Goal: Task Accomplishment & Management: Manage account settings

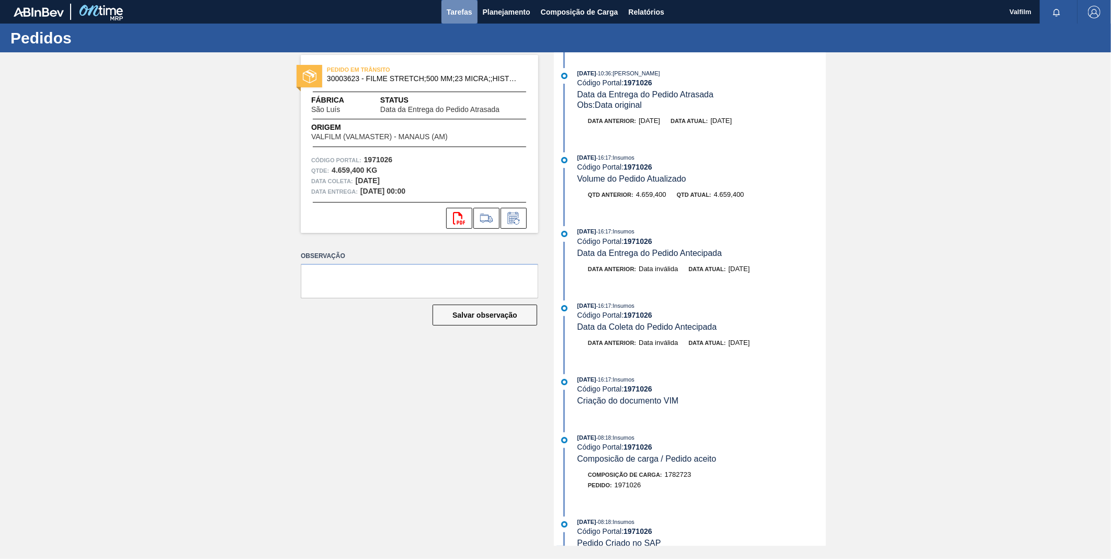
click at [456, 8] on span "Tarefas" at bounding box center [460, 12] width 26 height 13
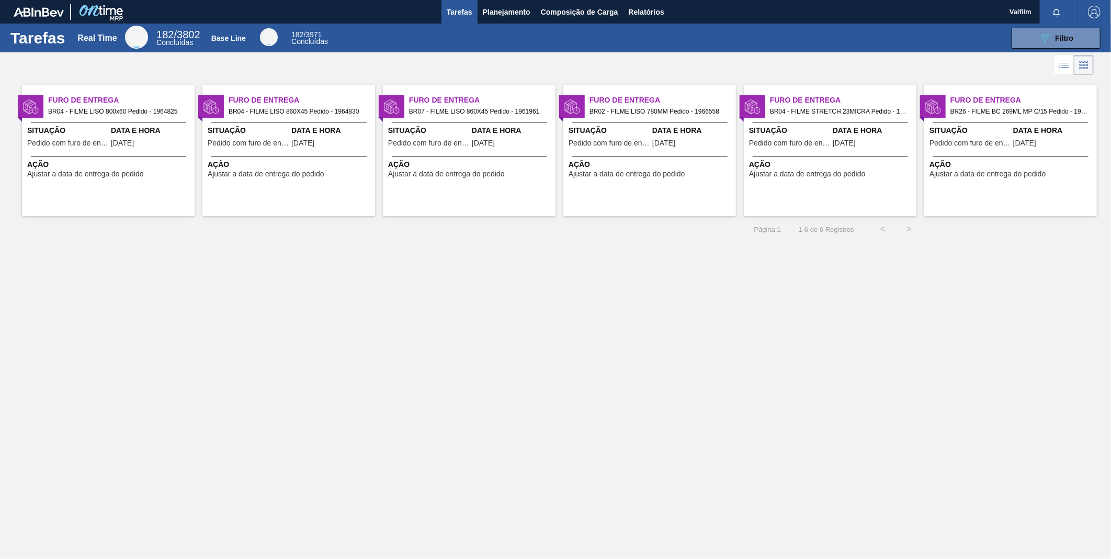
click at [468, 158] on div "Ação Ajustar a data de entrega do pedido" at bounding box center [469, 167] width 173 height 22
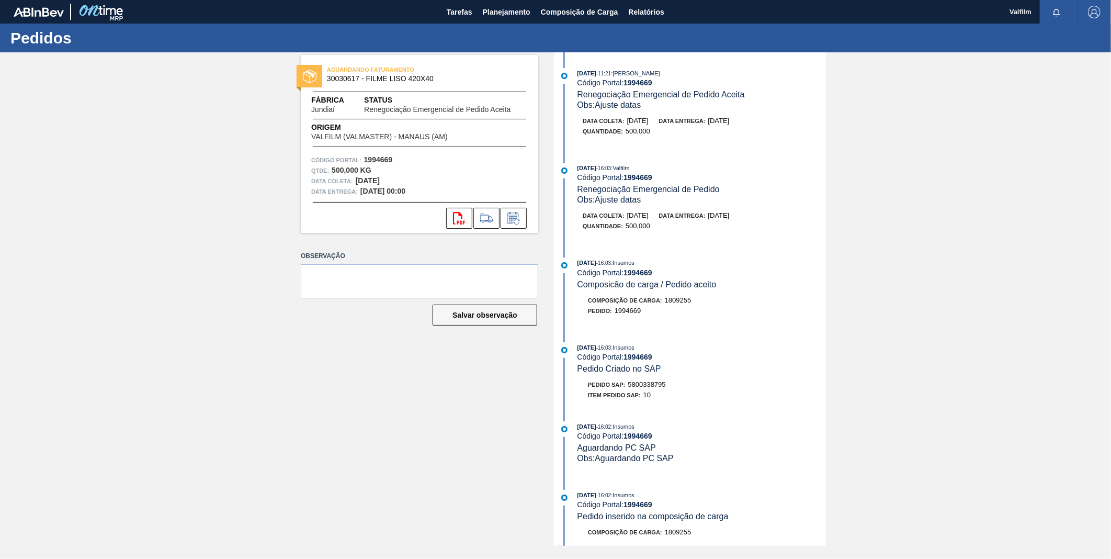
click at [527, 213] on div "svg{fill:#ff0000}" at bounding box center [419, 218] width 237 height 21
click at [511, 220] on icon at bounding box center [513, 219] width 8 height 6
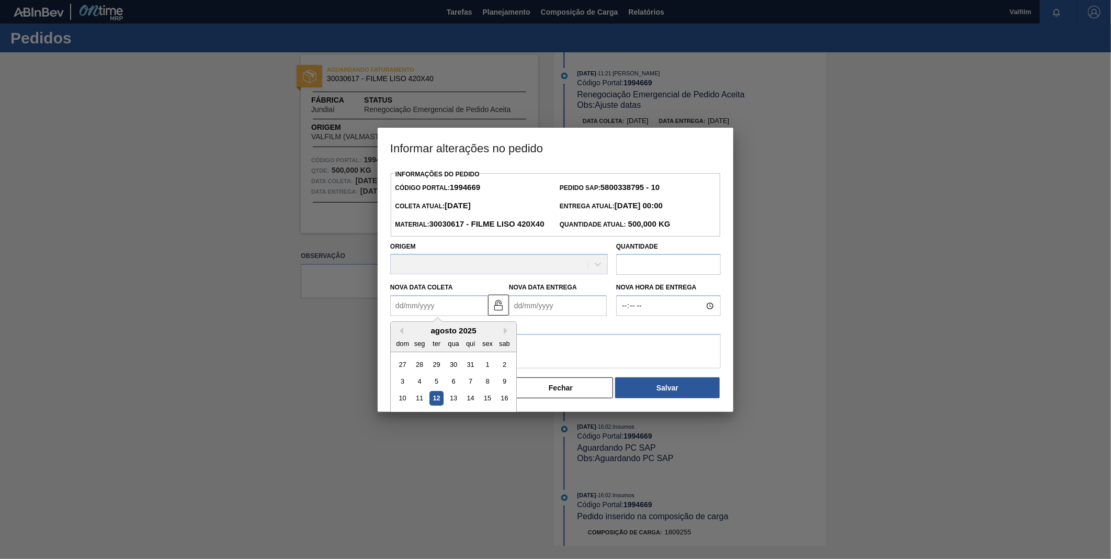
click at [440, 316] on Coleta "Nova Data Coleta" at bounding box center [439, 305] width 98 height 21
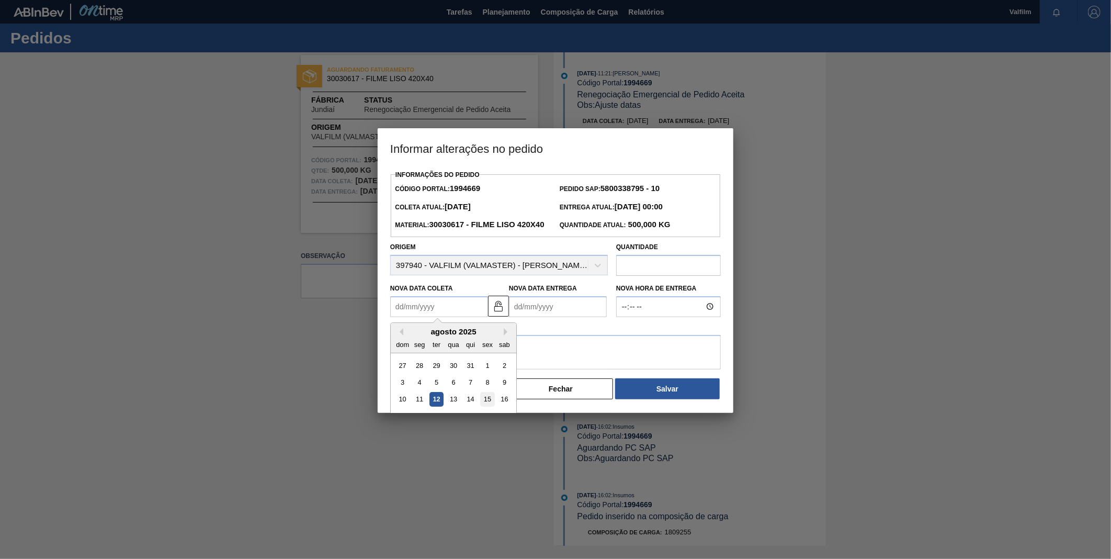
click at [484, 406] on div "15" at bounding box center [487, 399] width 14 height 14
type Coleta "15/08/2025"
click at [546, 292] on label "Nova Data Entrega" at bounding box center [543, 288] width 68 height 7
click at [546, 309] on Entrega "Nova Data Entrega" at bounding box center [558, 306] width 98 height 21
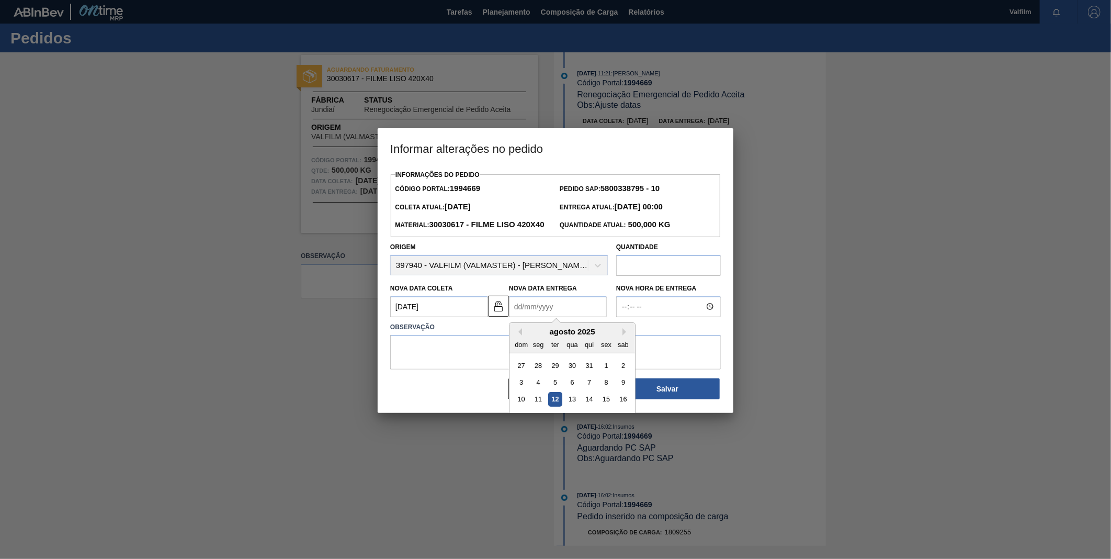
click at [537, 335] on div "Observação" at bounding box center [555, 343] width 339 height 52
click at [541, 317] on Entrega "Nova Data Entrega" at bounding box center [558, 306] width 98 height 21
click at [626, 335] on button "Next Month" at bounding box center [625, 331] width 7 height 7
click at [607, 389] on div "12" at bounding box center [606, 382] width 14 height 14
type Entrega "[DATE]"
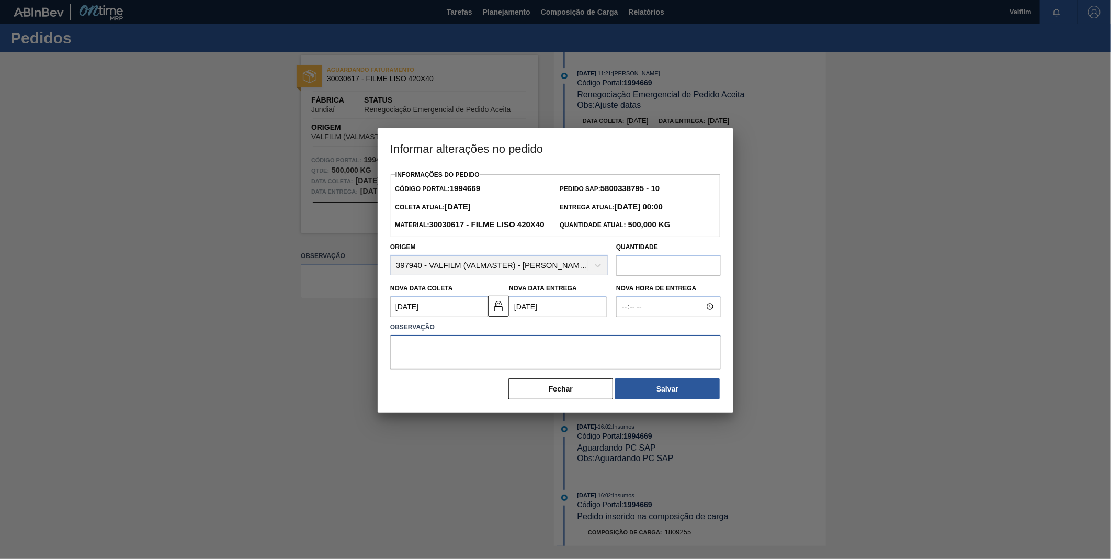
click at [533, 355] on textarea at bounding box center [555, 352] width 331 height 35
type textarea "a"
type textarea "Ajuste de datas"
click at [678, 399] on button "Salvar" at bounding box center [667, 388] width 105 height 21
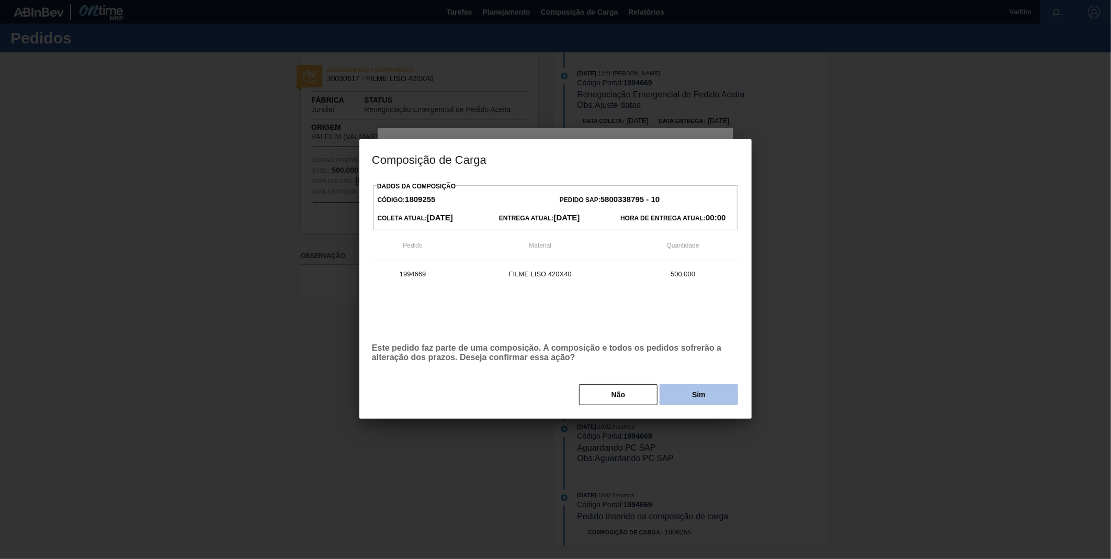
click at [688, 398] on button "Sim" at bounding box center [699, 394] width 78 height 21
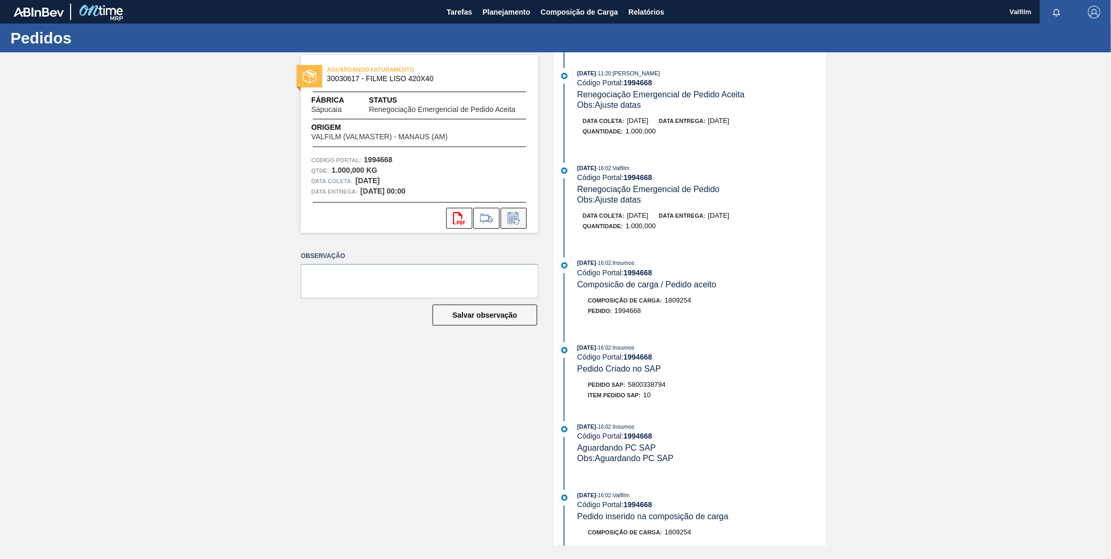
click at [517, 217] on icon at bounding box center [513, 218] width 17 height 13
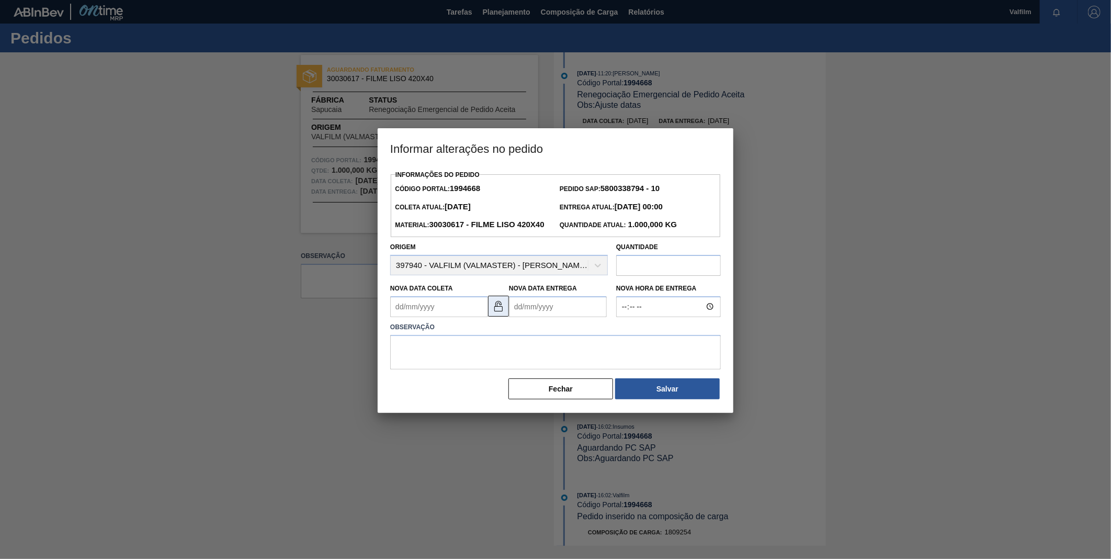
click at [493, 312] on img at bounding box center [498, 306] width 13 height 13
click at [444, 317] on Coleta "Nova Data Coleta" at bounding box center [439, 306] width 98 height 21
type Coleta "15/08/2025"
click at [562, 317] on Entrega "Nova Data Entrega" at bounding box center [558, 306] width 98 height 21
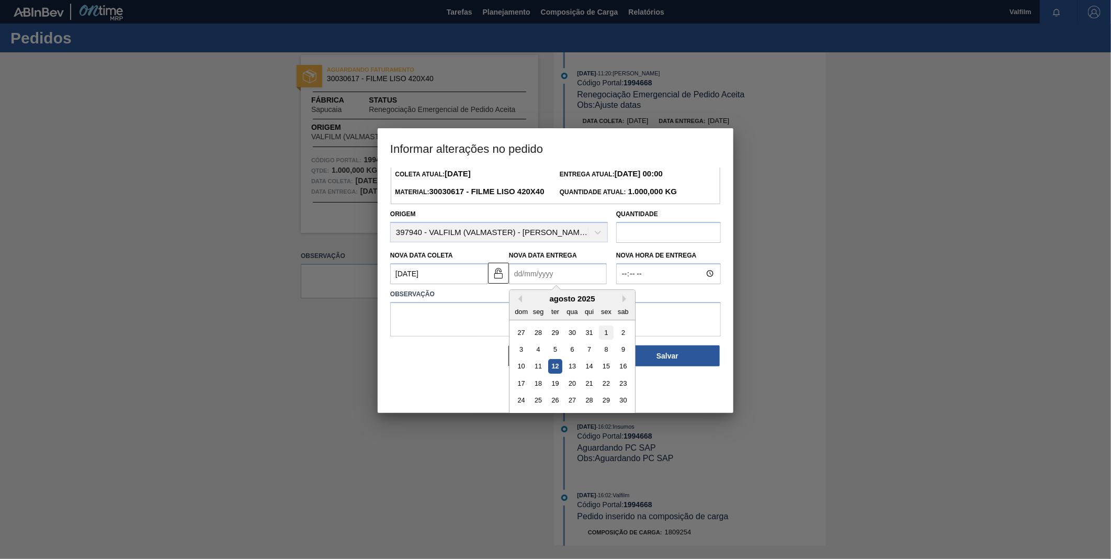
scroll to position [51, 0]
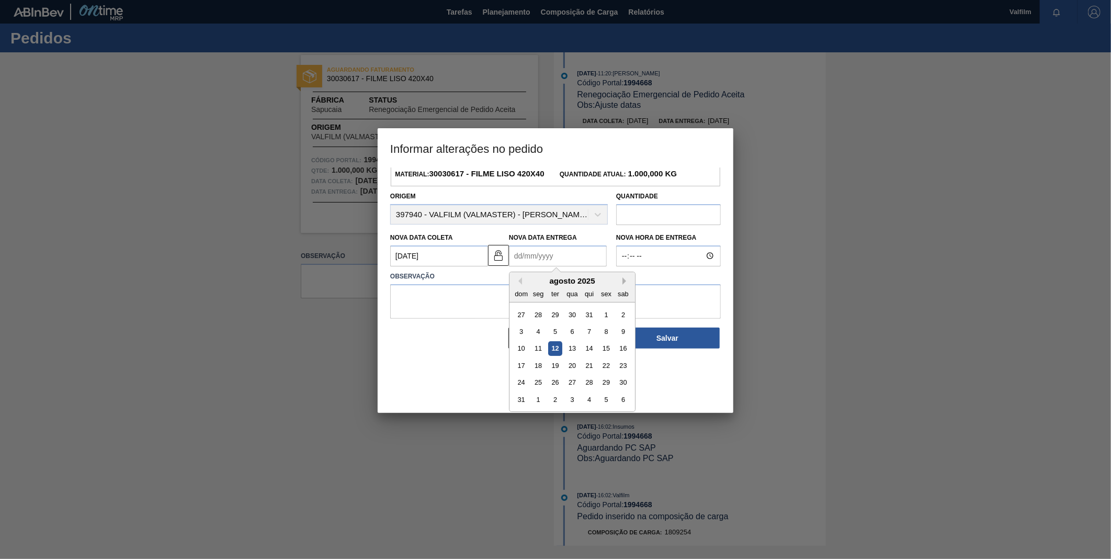
click at [626, 285] on button "Next Month" at bounding box center [625, 280] width 7 height 7
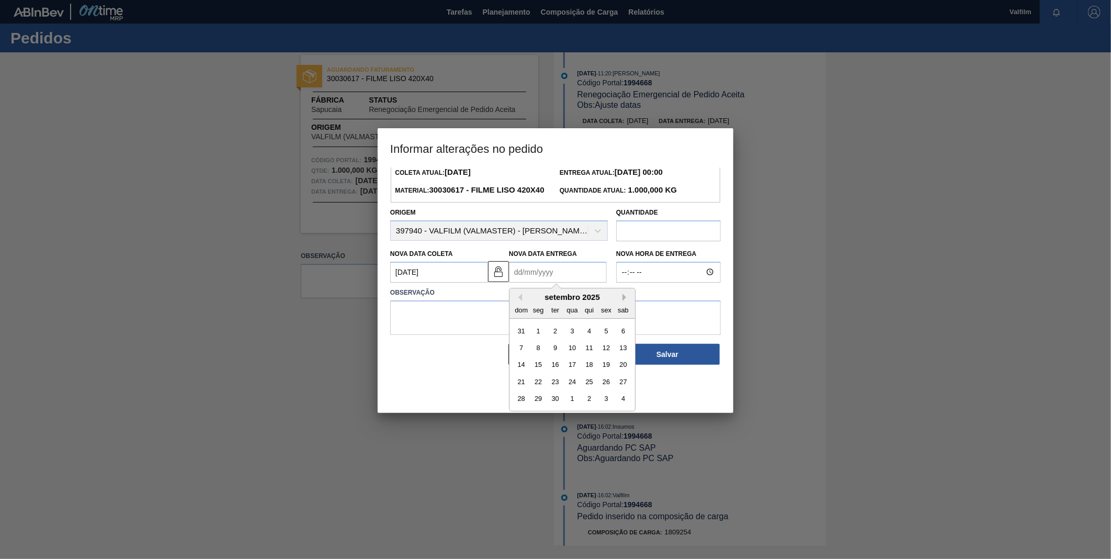
scroll to position [35, 0]
click at [602, 355] on div "12" at bounding box center [606, 348] width 14 height 14
type Entrega "[DATE]"
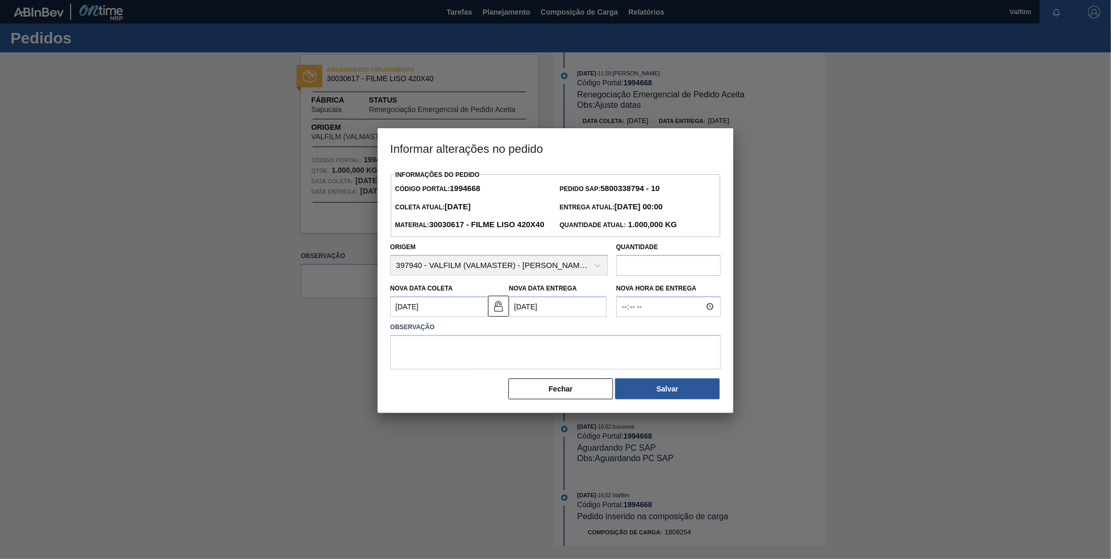
click at [568, 335] on label "Observação" at bounding box center [555, 327] width 331 height 15
click at [545, 367] on textarea at bounding box center [555, 352] width 331 height 35
type textarea "Ajuste de datas"
click at [677, 399] on button "Salvar" at bounding box center [667, 388] width 105 height 21
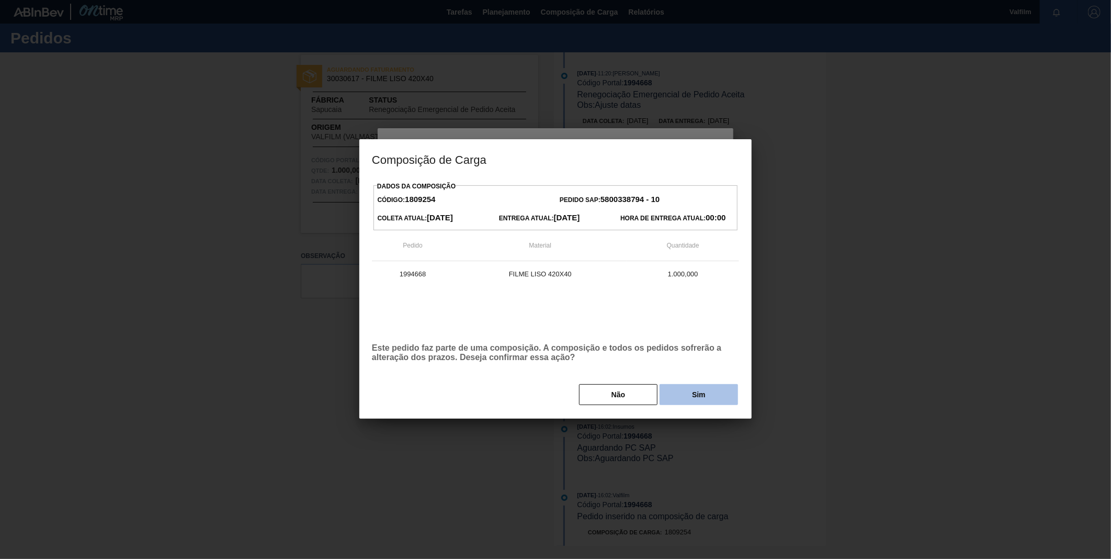
click at [714, 393] on button "Sim" at bounding box center [699, 394] width 78 height 21
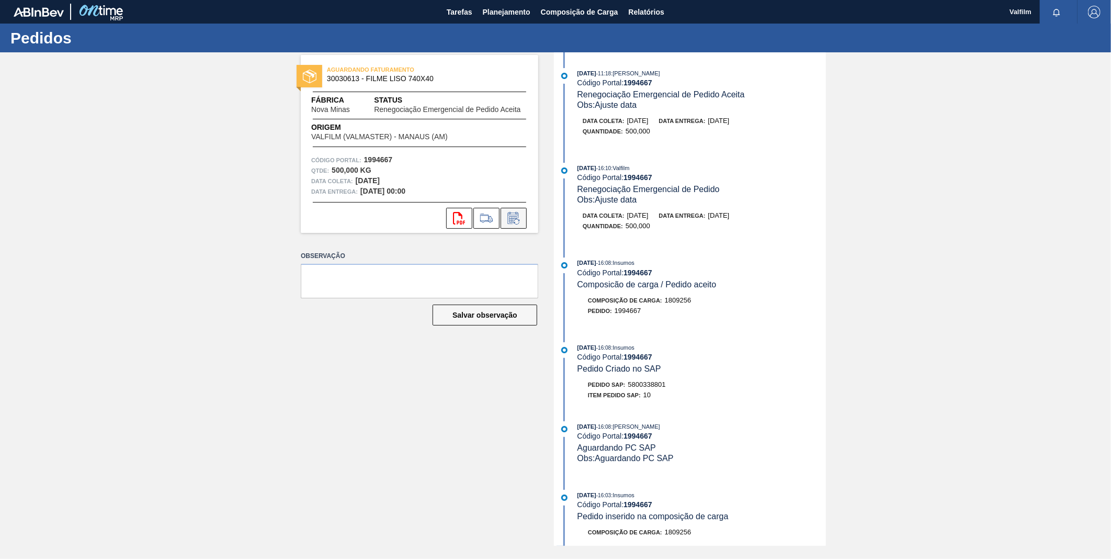
click at [504, 212] on button at bounding box center [514, 218] width 26 height 21
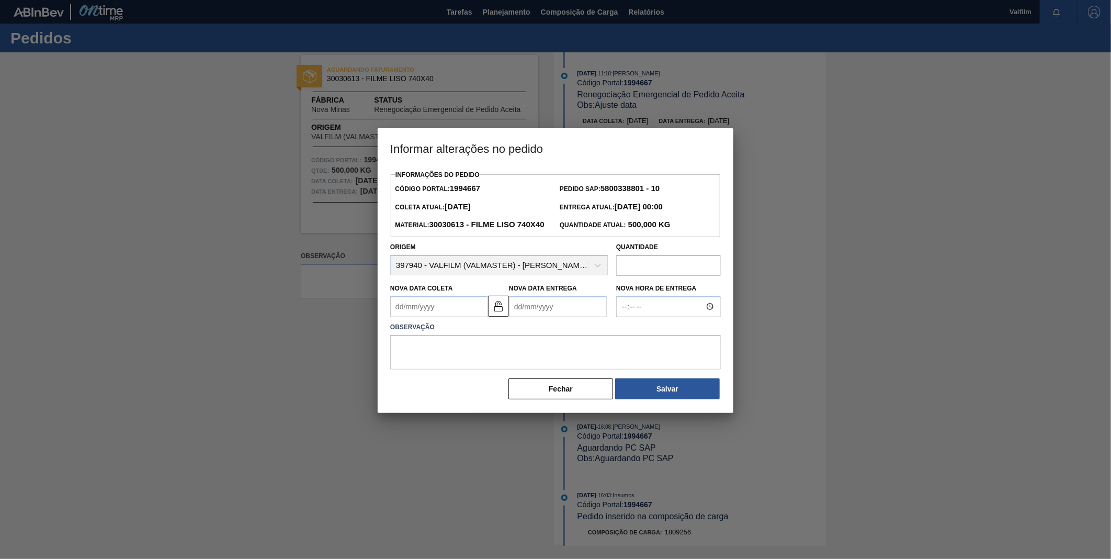
click at [466, 317] on Coleta "Nova Data Coleta" at bounding box center [439, 306] width 98 height 21
type Coleta "[DATE]"
click at [534, 317] on Entrega "Nova Data Entrega" at bounding box center [558, 306] width 98 height 21
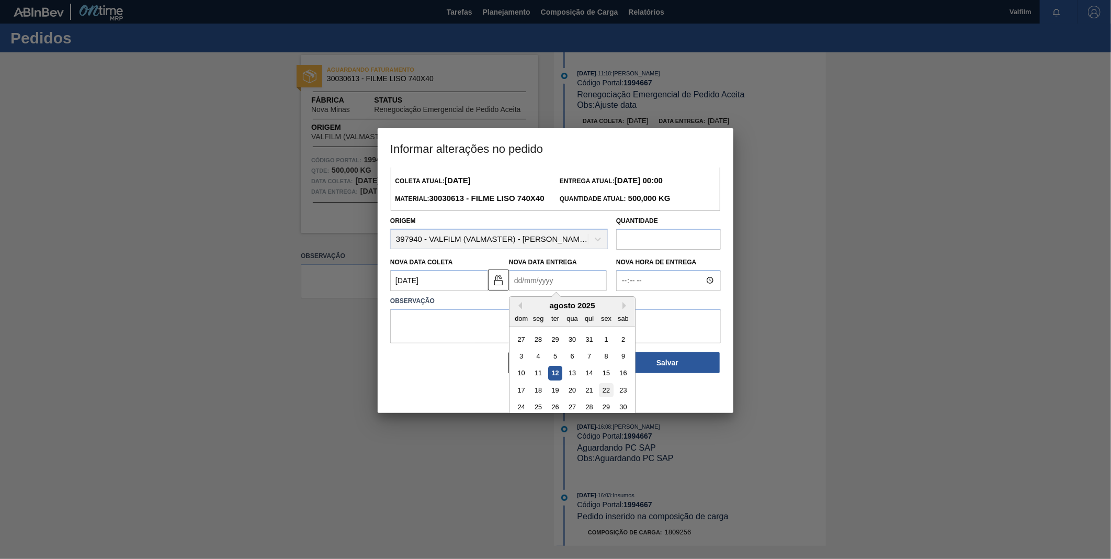
scroll to position [51, 0]
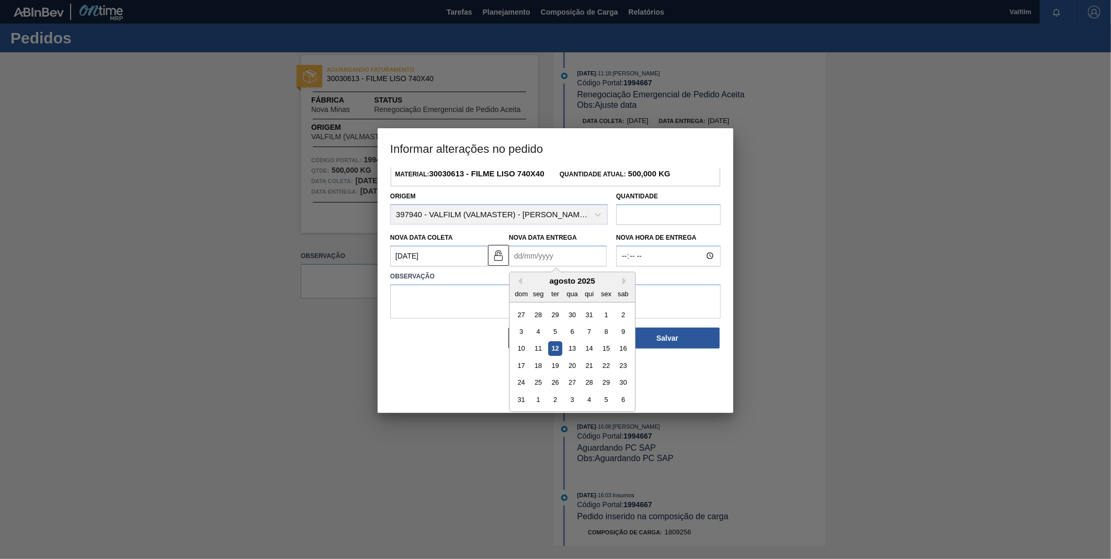
click at [625, 285] on button "Next Month" at bounding box center [625, 280] width 7 height 7
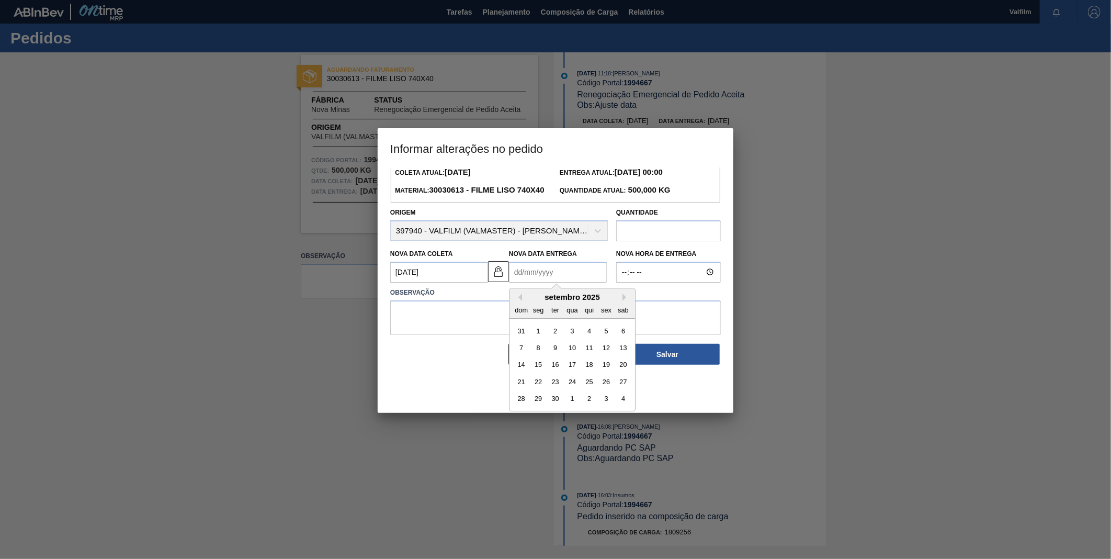
click at [596, 356] on div "7 8 9 10 11 12 13" at bounding box center [572, 347] width 119 height 17
click at [607, 355] on div "12" at bounding box center [606, 348] width 14 height 14
type Entrega "[DATE]"
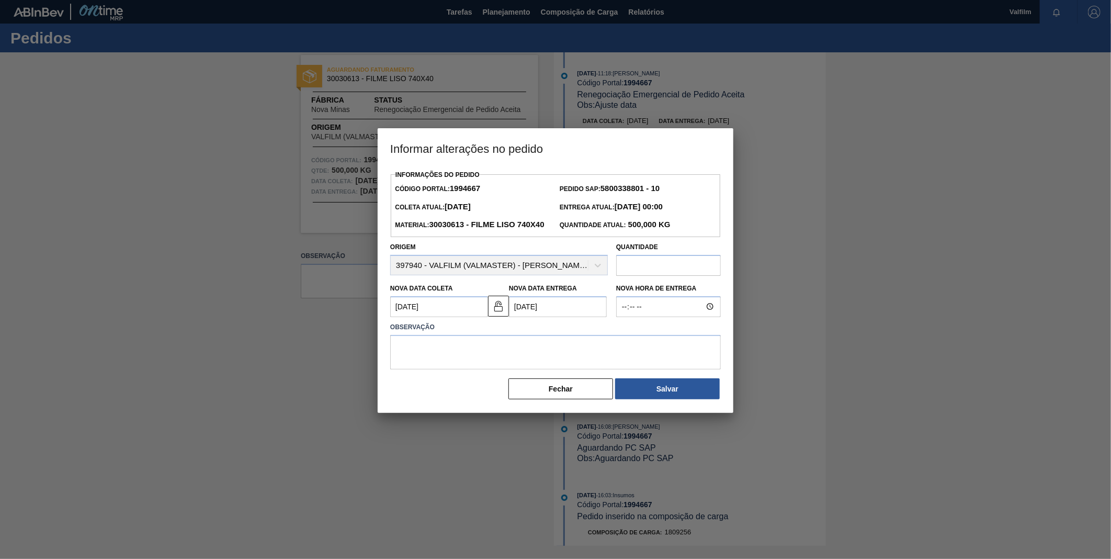
scroll to position [0, 0]
click at [587, 335] on label "Observação" at bounding box center [555, 327] width 331 height 15
click at [562, 356] on textarea at bounding box center [555, 352] width 331 height 35
type textarea "Ajuste de datas"
click at [672, 399] on button "Salvar" at bounding box center [667, 388] width 105 height 21
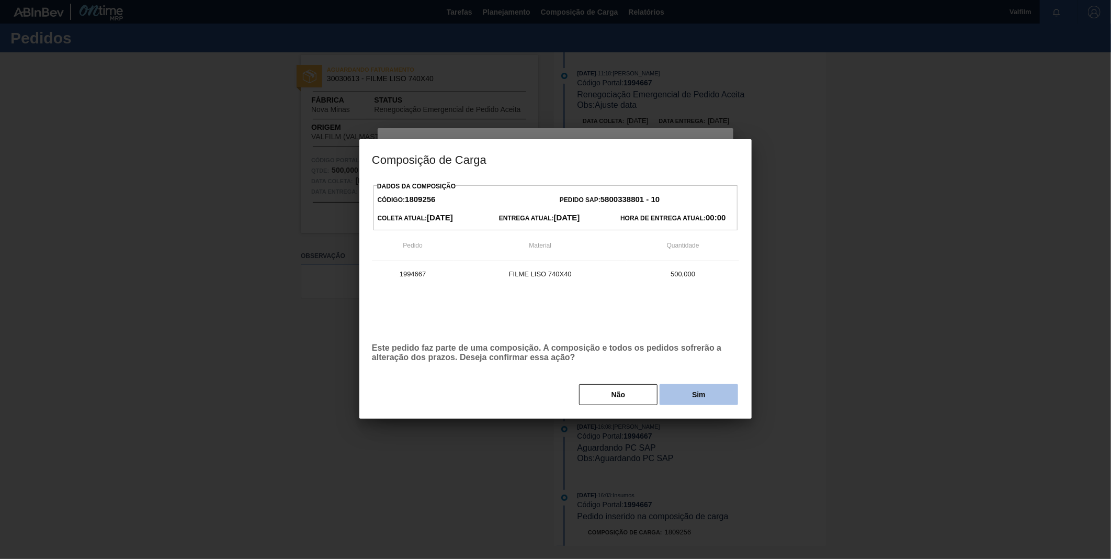
click at [698, 395] on button "Sim" at bounding box center [699, 394] width 78 height 21
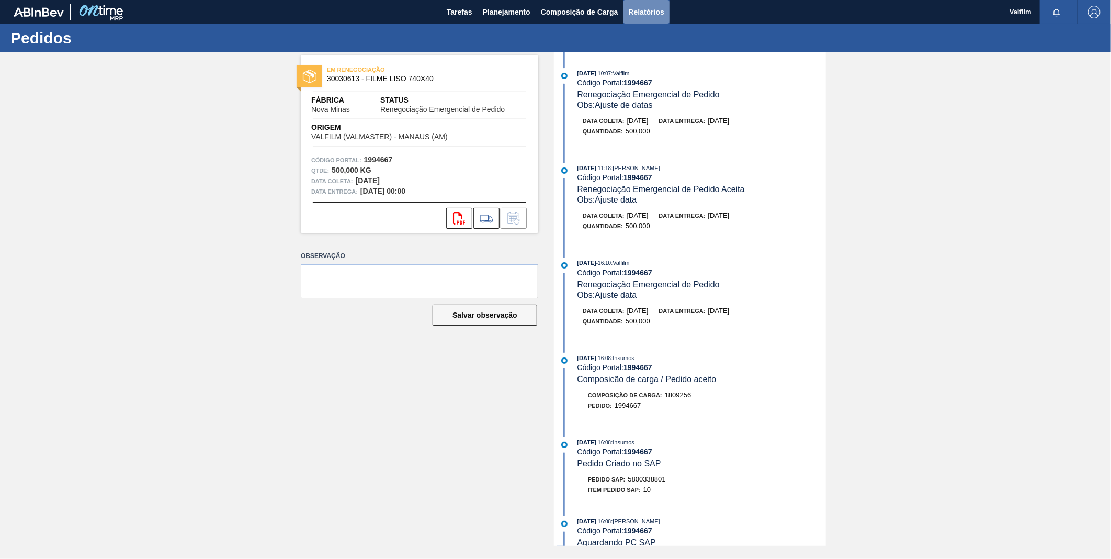
click at [657, 11] on span "Relatórios" at bounding box center [647, 12] width 36 height 13
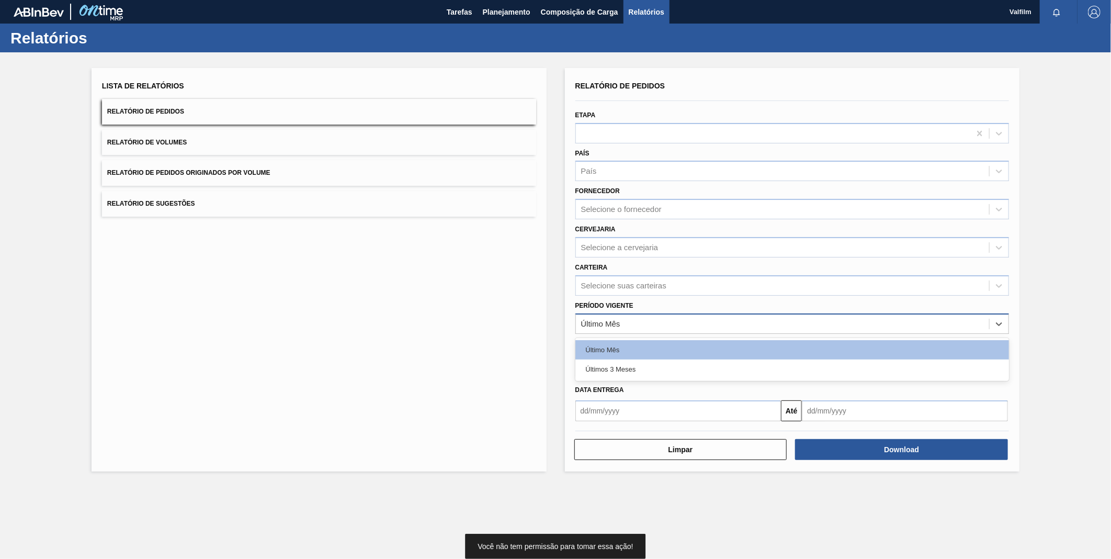
click at [638, 321] on div "Último Mês" at bounding box center [783, 323] width 414 height 15
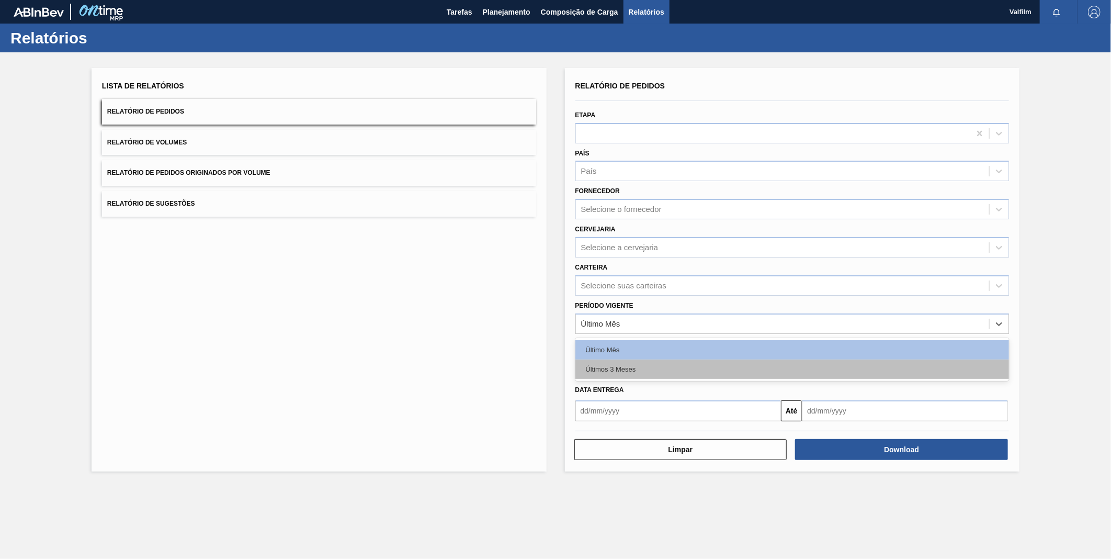
click at [613, 361] on div "Últimos 3 Meses" at bounding box center [792, 368] width 434 height 19
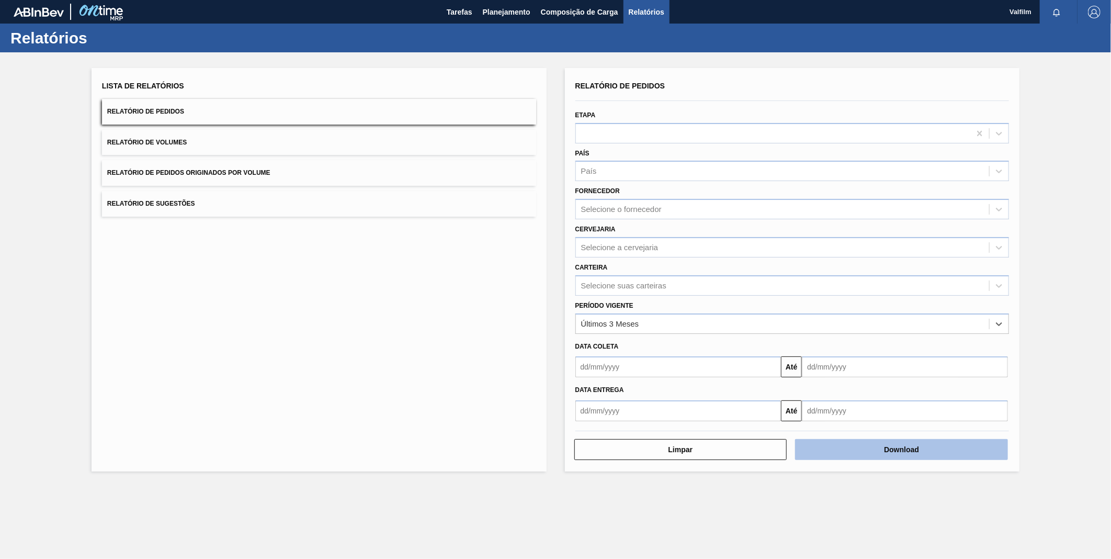
click at [857, 445] on button "Download" at bounding box center [901, 449] width 213 height 21
